Goal: Task Accomplishment & Management: Use online tool/utility

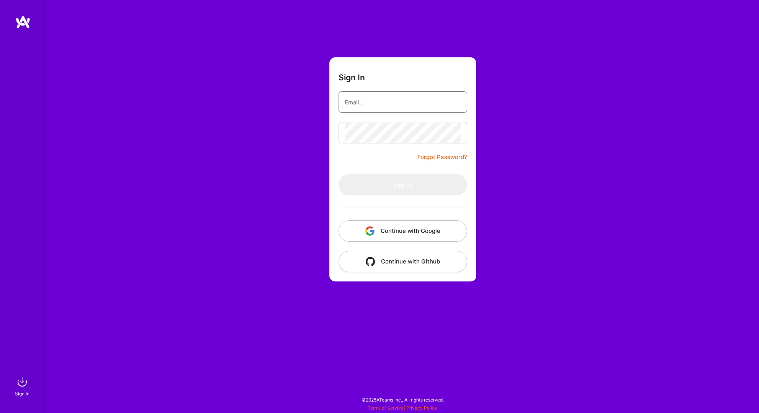
type input "[EMAIL_ADDRESS][DOMAIN_NAME]"
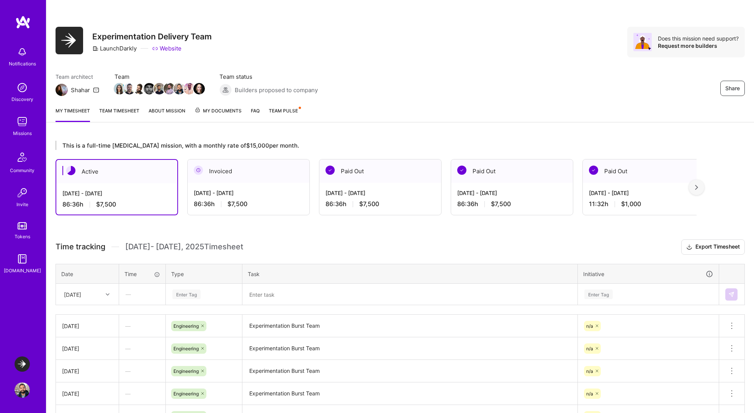
scroll to position [72, 0]
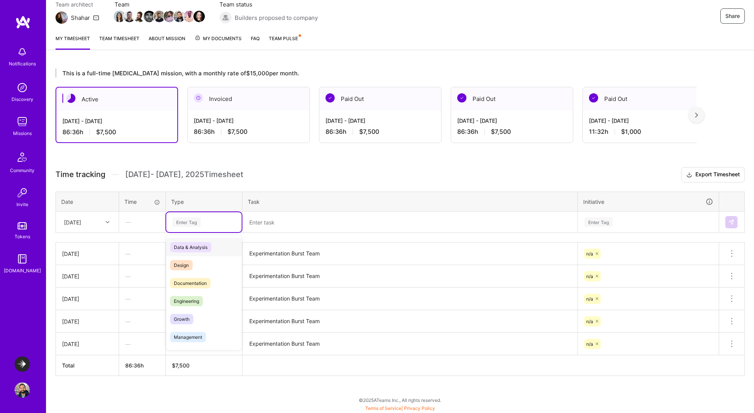
click at [195, 221] on div "Enter Tag" at bounding box center [186, 222] width 28 height 12
click at [189, 299] on span "Engineering" at bounding box center [186, 301] width 33 height 10
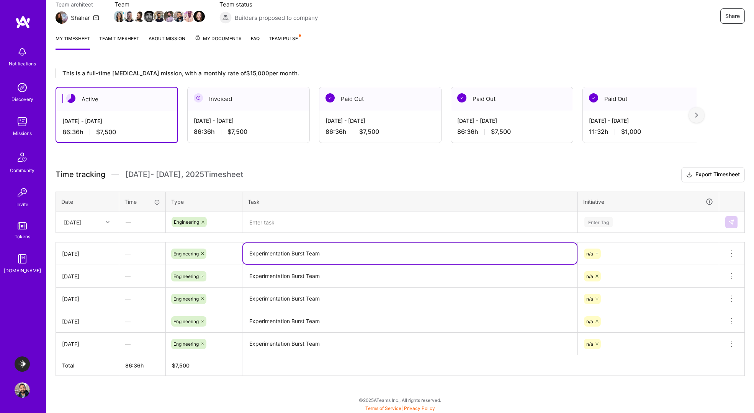
click at [264, 255] on textarea "Experimentation Burst Team" at bounding box center [409, 253] width 333 height 21
drag, startPoint x: 264, startPoint y: 255, endPoint x: 313, endPoint y: 255, distance: 49.0
click at [313, 255] on textarea "Experimentation Burst Team" at bounding box center [409, 253] width 333 height 21
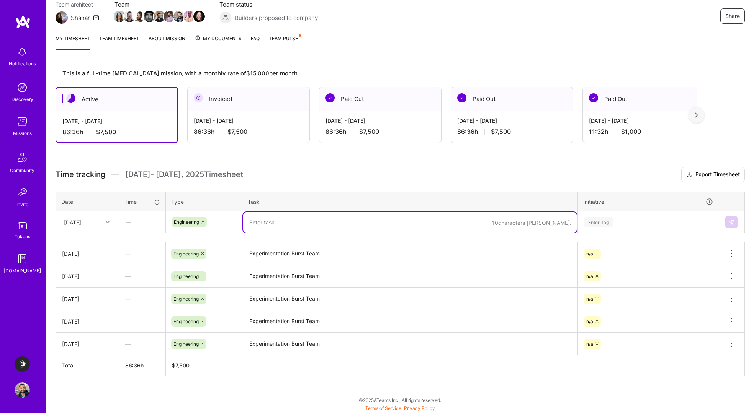
click at [296, 224] on textarea at bounding box center [409, 222] width 333 height 20
paste textarea "Experimentation Burst Team"
type textarea "Experimentation Burst Team"
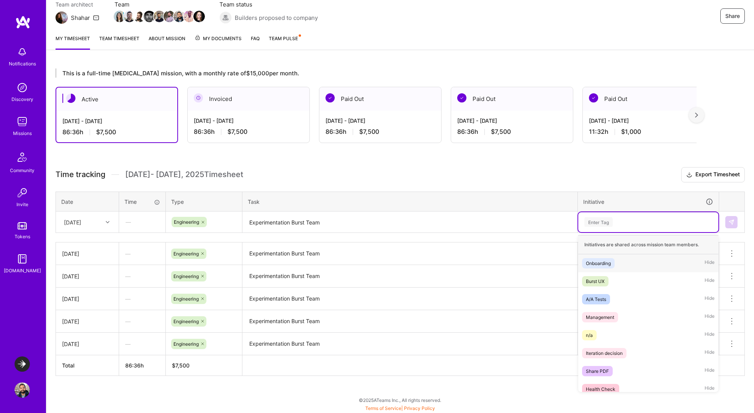
click at [587, 335] on div "n/a" at bounding box center [589, 335] width 7 height 8
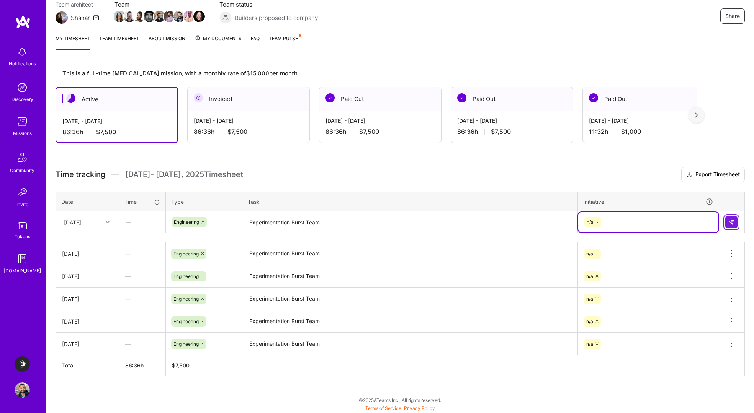
click at [733, 223] on img at bounding box center [731, 222] width 6 height 6
